Goal: Task Accomplishment & Management: Use online tool/utility

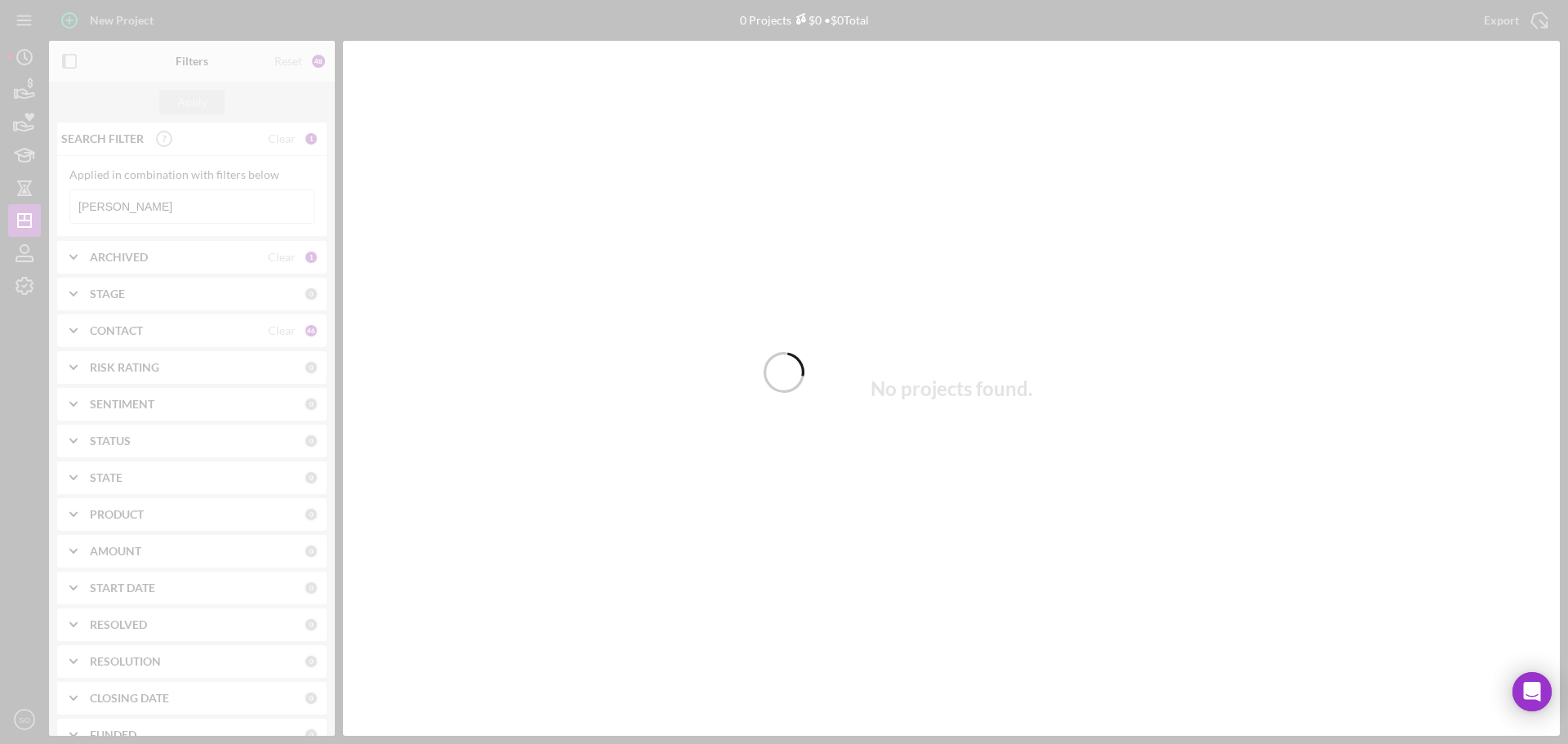
click at [147, 212] on div at bounding box center [784, 372] width 1568 height 744
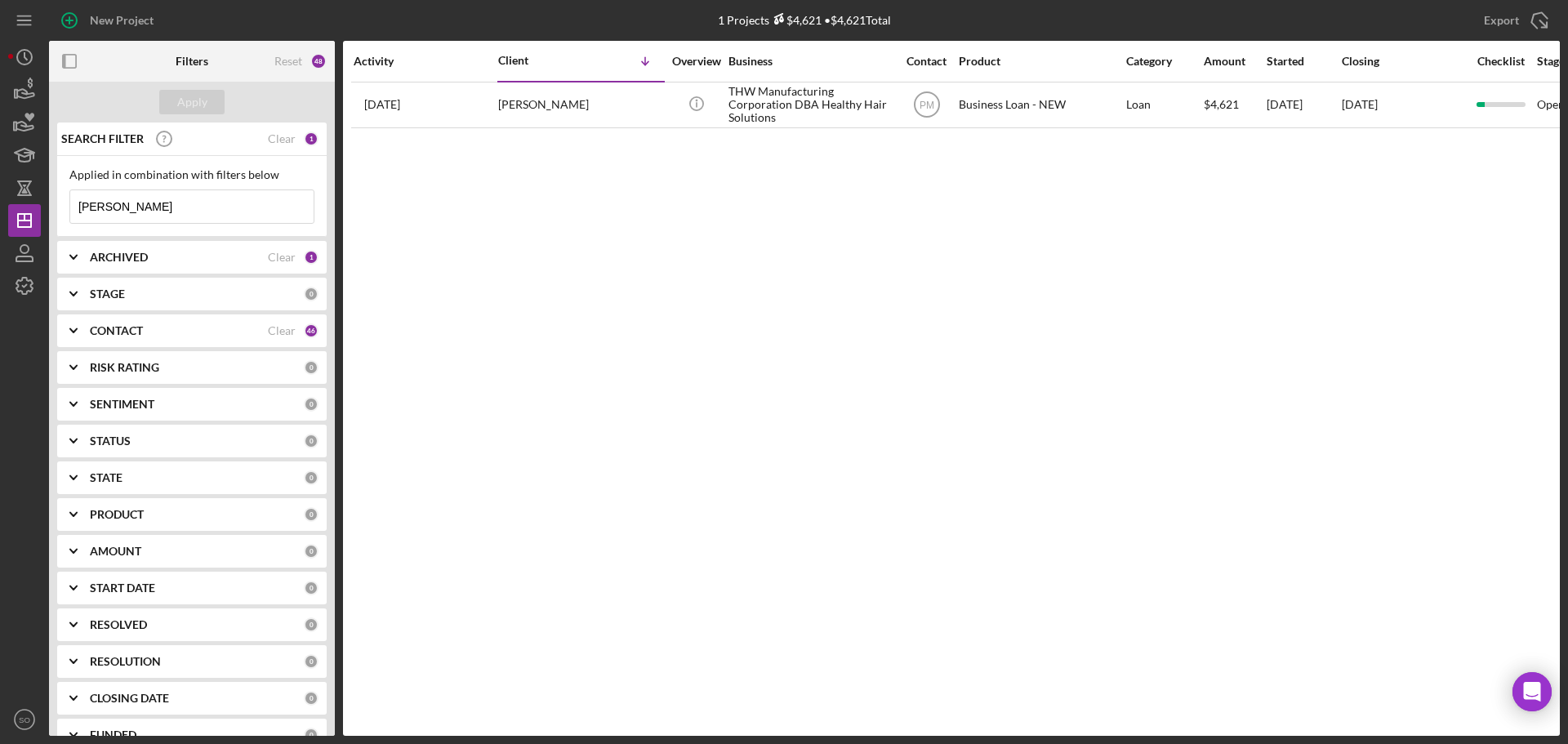
drag, startPoint x: 122, startPoint y: 207, endPoint x: 84, endPoint y: 210, distance: 38.1
click at [84, 210] on input "[PERSON_NAME]" at bounding box center [192, 206] width 244 height 33
click at [16, 89] on icon "button" at bounding box center [24, 90] width 41 height 41
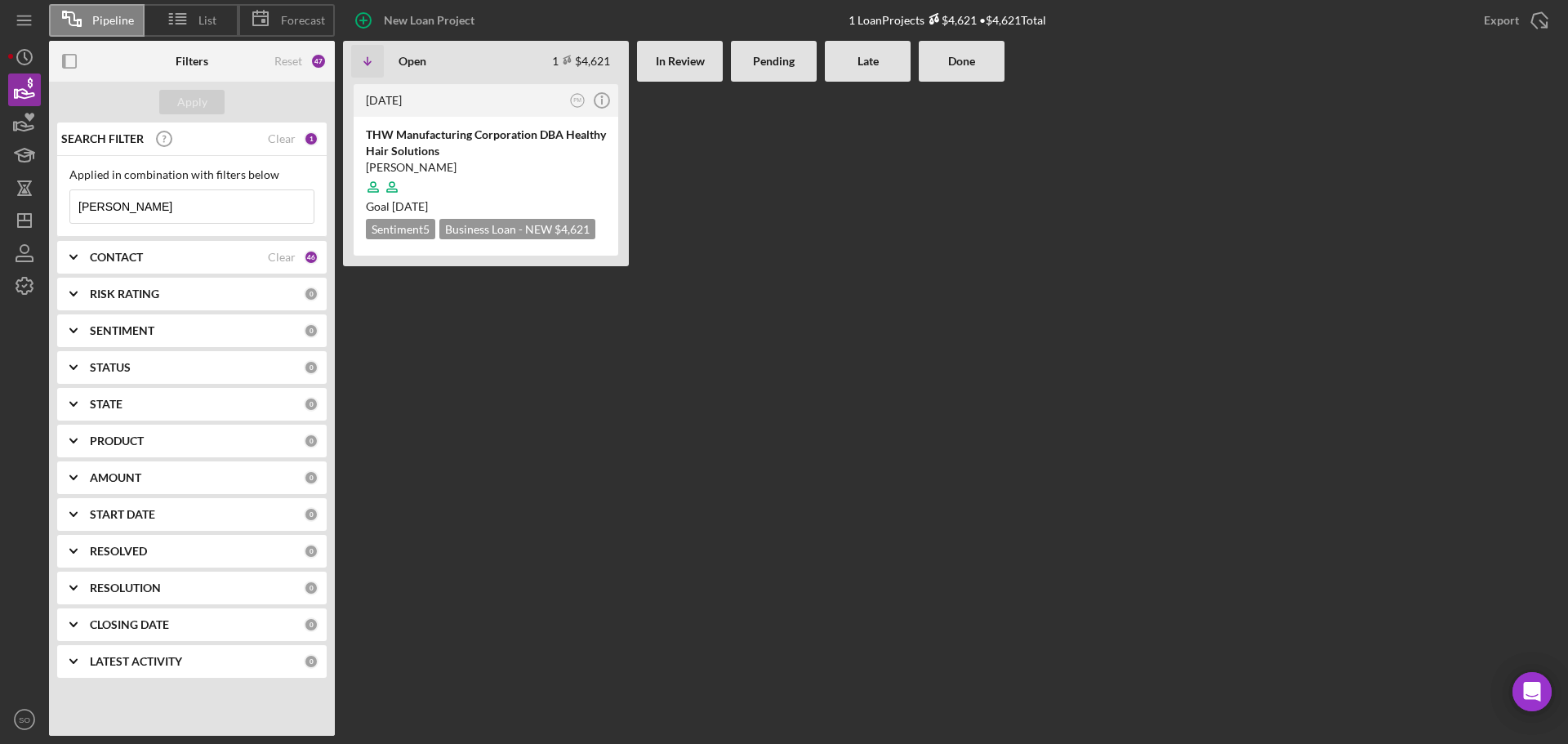
drag, startPoint x: 126, startPoint y: 214, endPoint x: 62, endPoint y: 212, distance: 64.0
click at [62, 212] on div "Applied in combination with filters below [PERSON_NAME] Icon/Menu Close" at bounding box center [191, 196] width 270 height 81
type input "[PERSON_NAME]"
click at [228, 205] on input "[PERSON_NAME]" at bounding box center [192, 206] width 244 height 33
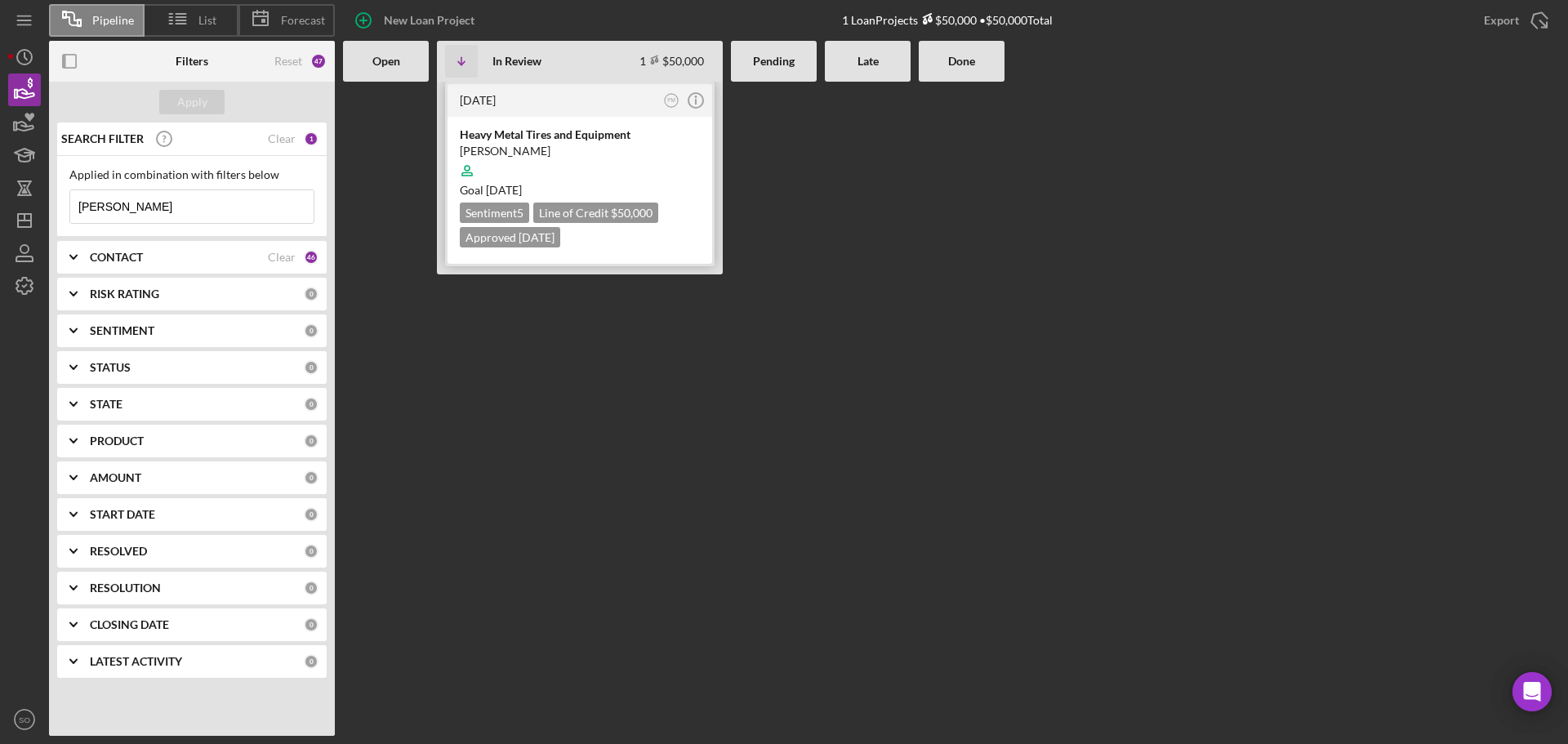
click at [648, 166] on div at bounding box center [579, 170] width 240 height 31
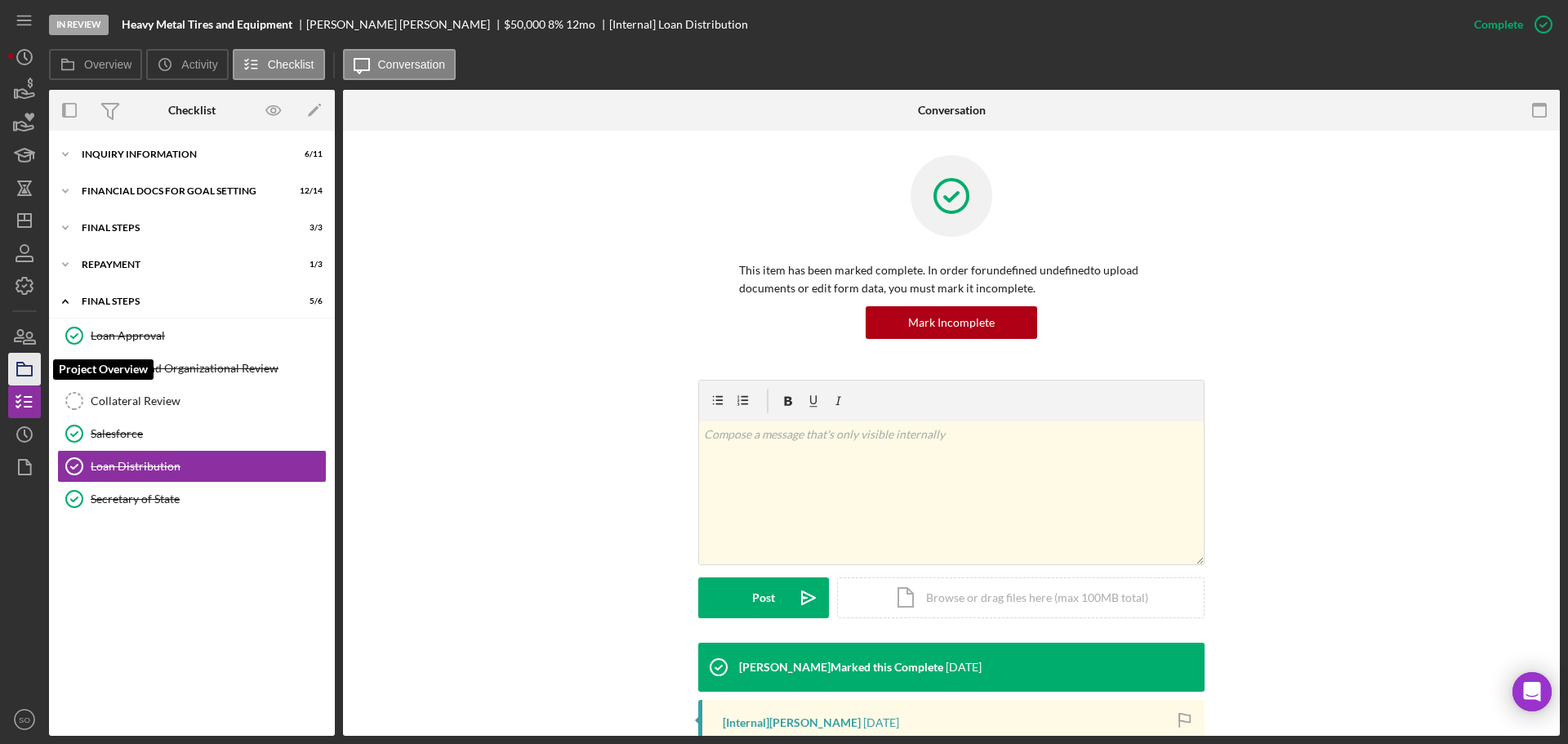
click at [27, 373] on icon "button" at bounding box center [24, 368] width 41 height 41
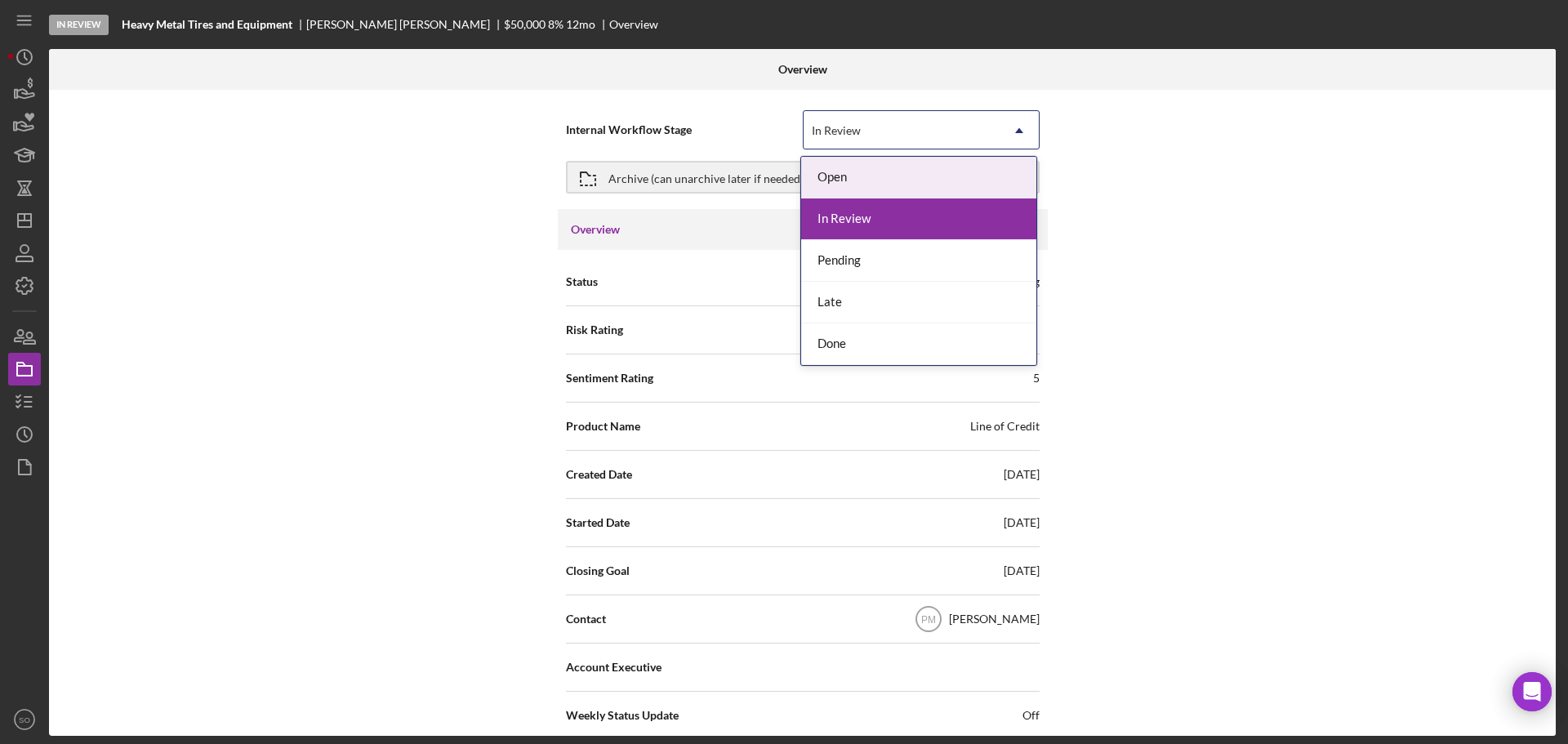
click at [1019, 128] on icon "Icon/Dropdown Arrow" at bounding box center [1019, 130] width 39 height 39
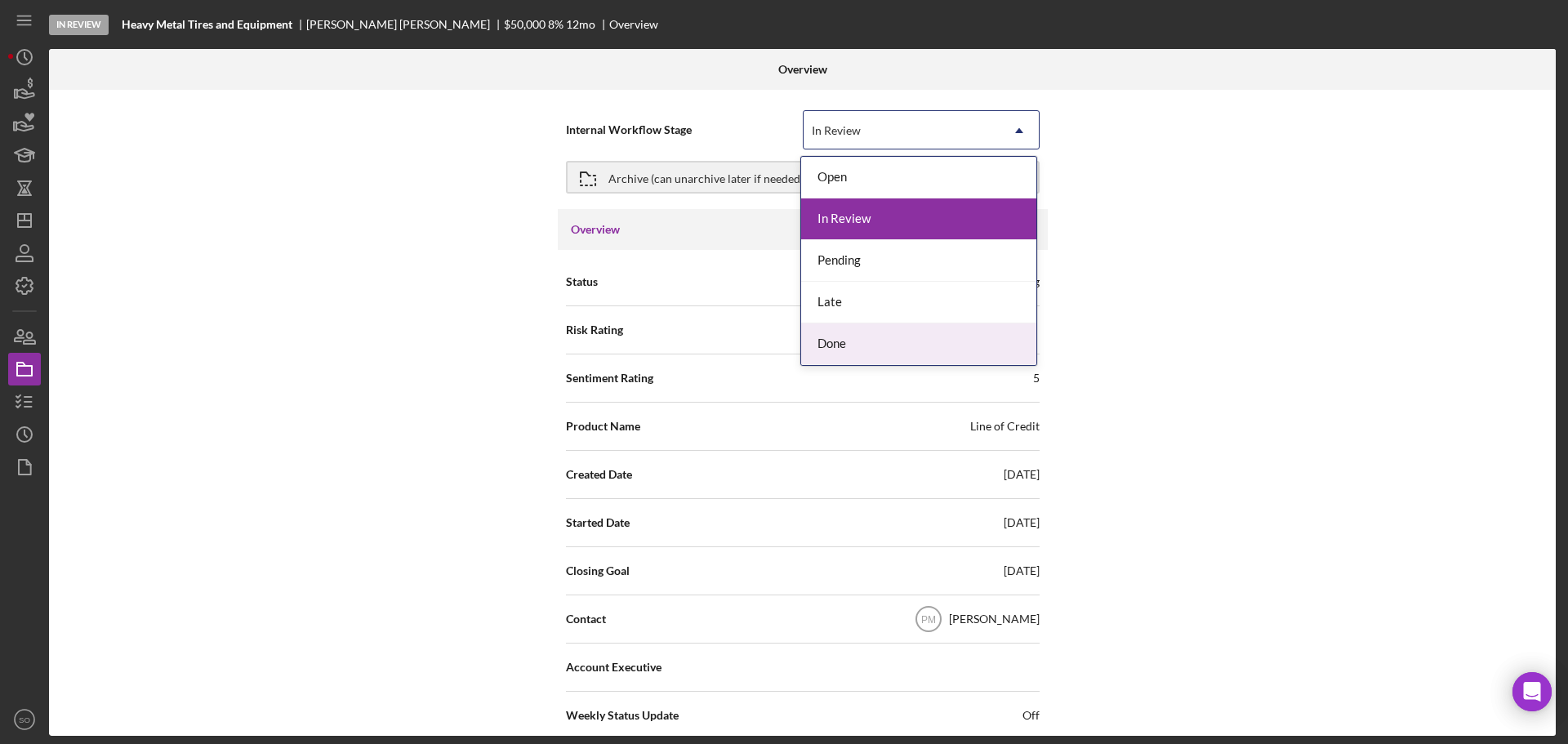
click at [850, 339] on div "Done" at bounding box center [918, 344] width 235 height 42
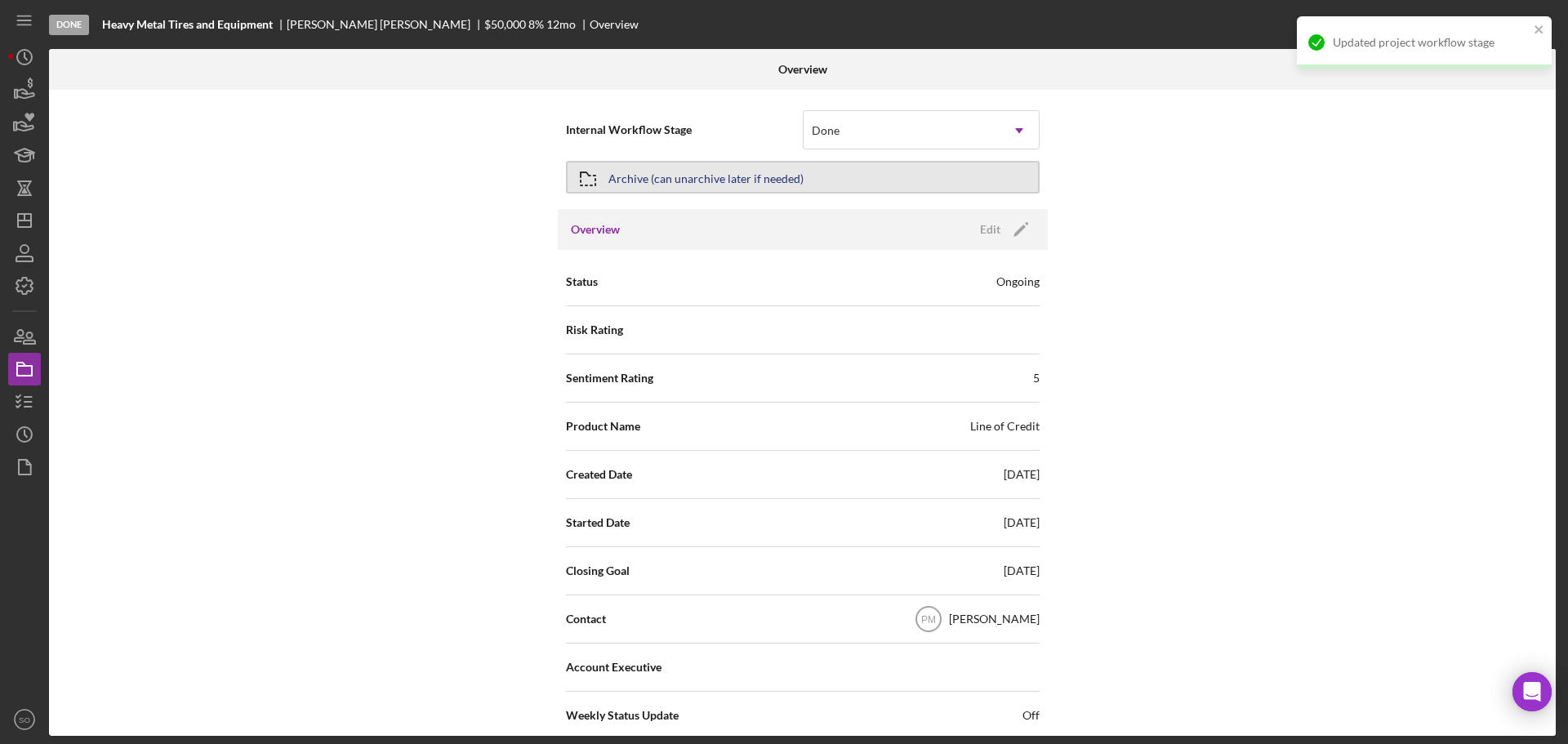
click at [777, 179] on div "Archive (can unarchive later if needed)" at bounding box center [706, 177] width 195 height 30
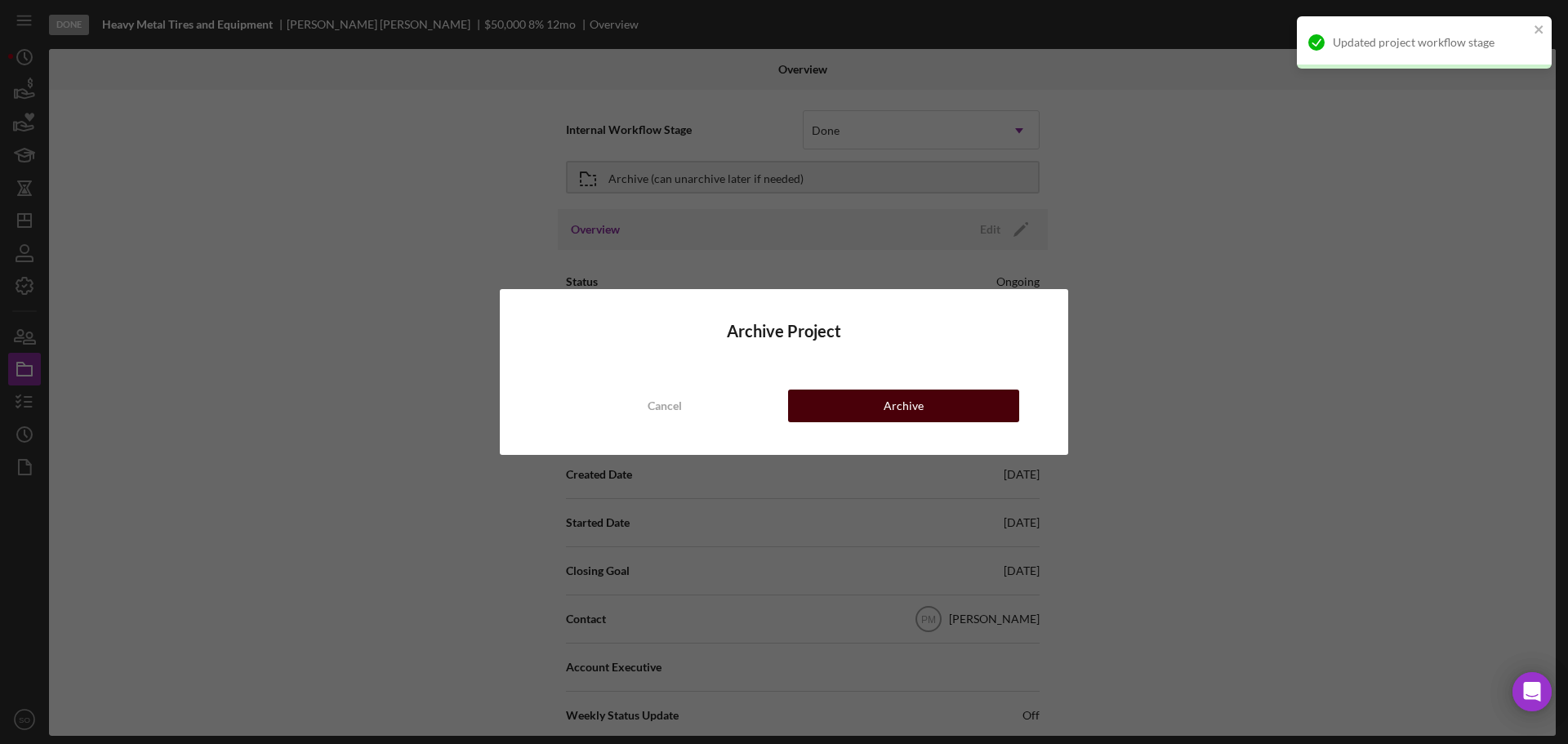
click at [860, 412] on button "Archive" at bounding box center [903, 406] width 231 height 33
